Goal: Transaction & Acquisition: Purchase product/service

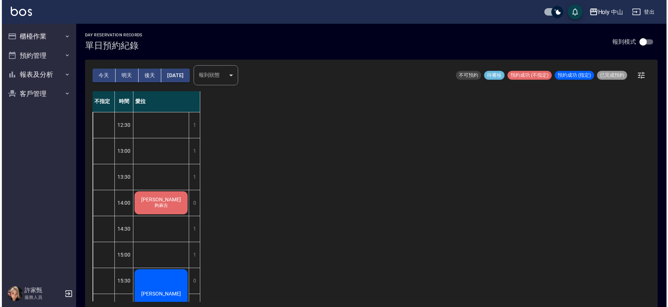
scroll to position [2, 0]
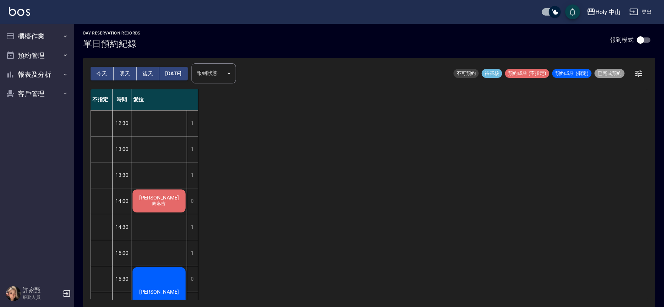
click at [154, 201] on span "夠麻吉" at bounding box center [159, 204] width 16 height 6
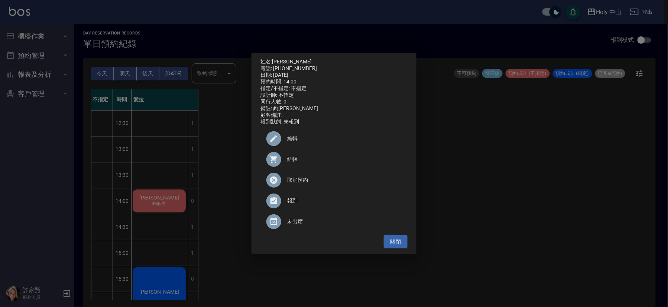
click at [290, 159] on span "結帳" at bounding box center [344, 160] width 114 height 8
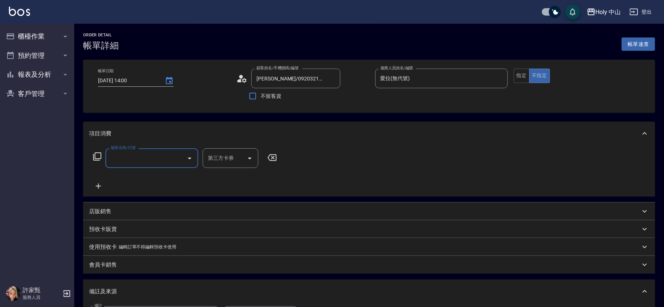
click at [151, 158] on input "服務名稱/代號" at bounding box center [146, 158] width 75 height 13
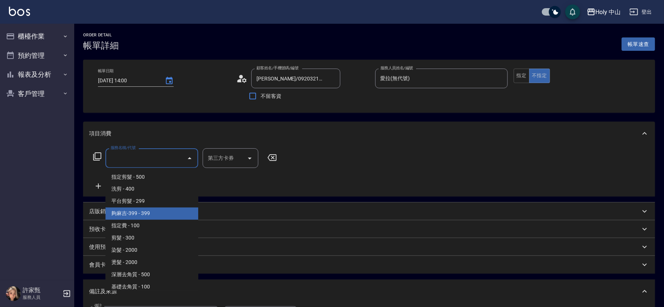
click at [146, 212] on span "夠麻吉-399 - 399" at bounding box center [151, 214] width 93 height 12
type input "夠麻吉-399(5)"
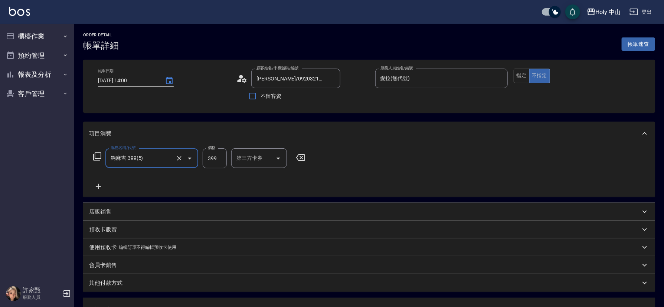
click at [219, 160] on input "399" at bounding box center [215, 158] width 24 height 20
click at [275, 157] on icon "Open" at bounding box center [278, 158] width 9 height 9
type input "349"
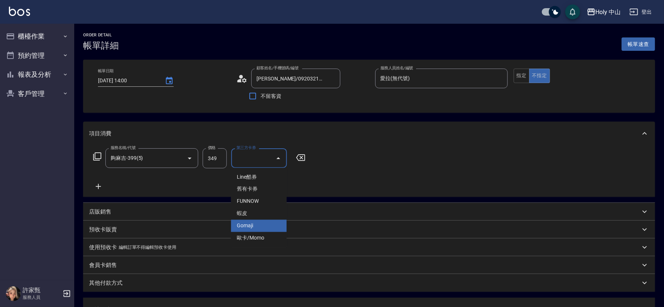
click at [255, 225] on span "Gomaji" at bounding box center [259, 226] width 56 height 12
type input "Gomaji"
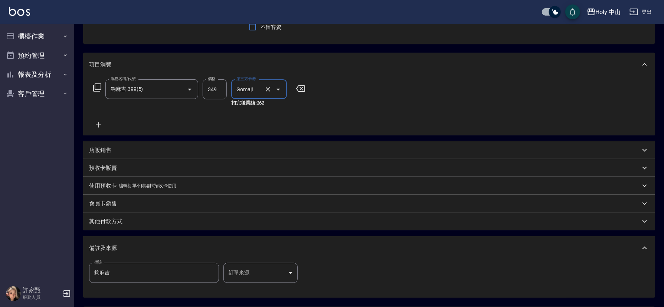
scroll to position [139, 0]
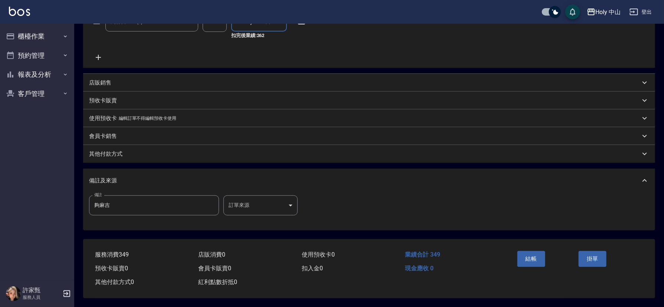
click at [264, 202] on body "Holy 中山 登出 櫃檯作業 打帳單 帳單列表 營業儀表板 現場電腦打卡 預約管理 預約管理 單日預約紀錄 單週預約紀錄 報表及分析 報表目錄 店家日報表 …" at bounding box center [332, 85] width 664 height 444
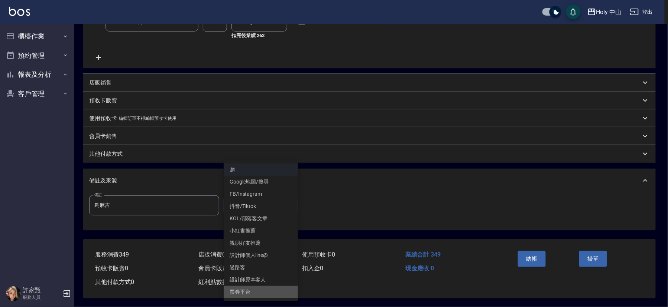
click at [246, 289] on li "票券平台" at bounding box center [260, 292] width 74 height 12
type input "票券平台"
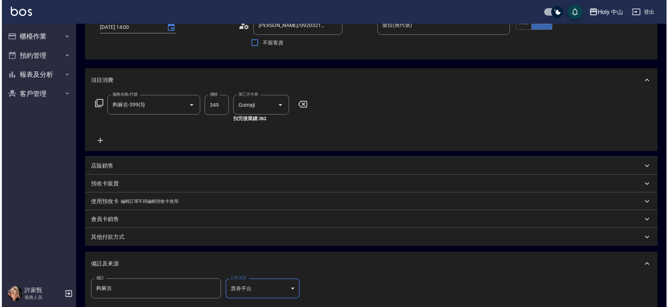
scroll to position [111, 0]
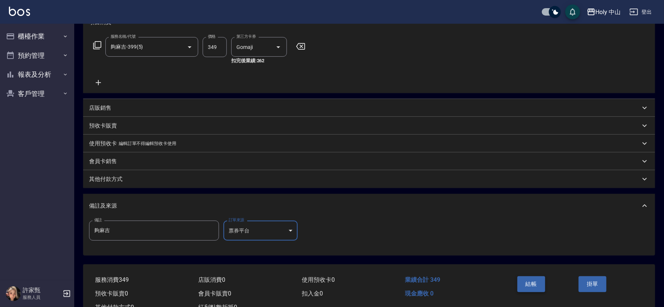
click at [534, 285] on button "結帳" at bounding box center [532, 285] width 28 height 16
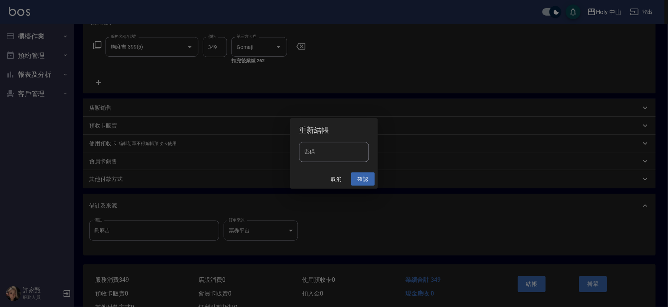
click at [361, 177] on button "確認" at bounding box center [363, 180] width 24 height 14
